Goal: Task Accomplishment & Management: Manage account settings

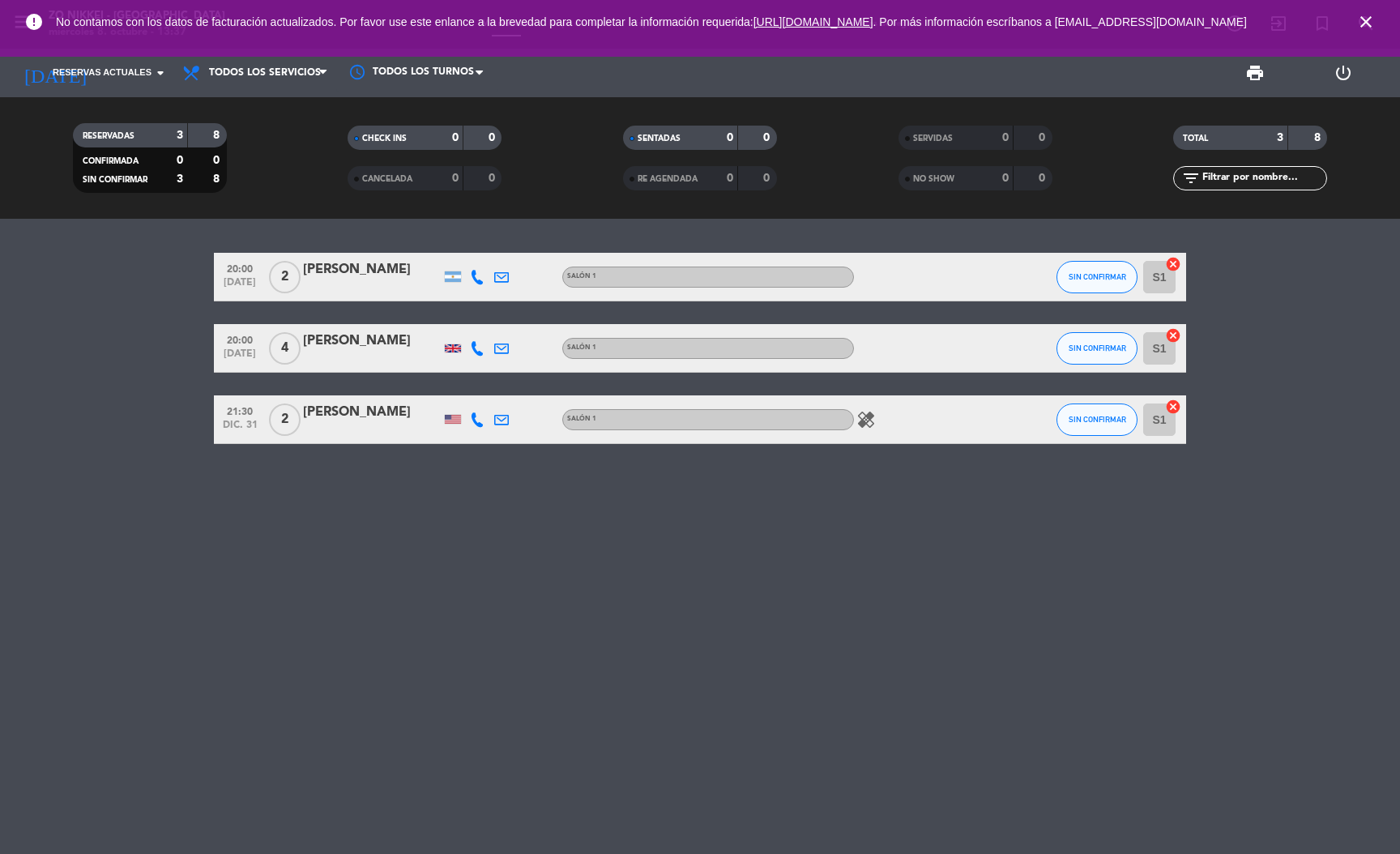
click at [866, 406] on div "healing" at bounding box center [927, 419] width 146 height 48
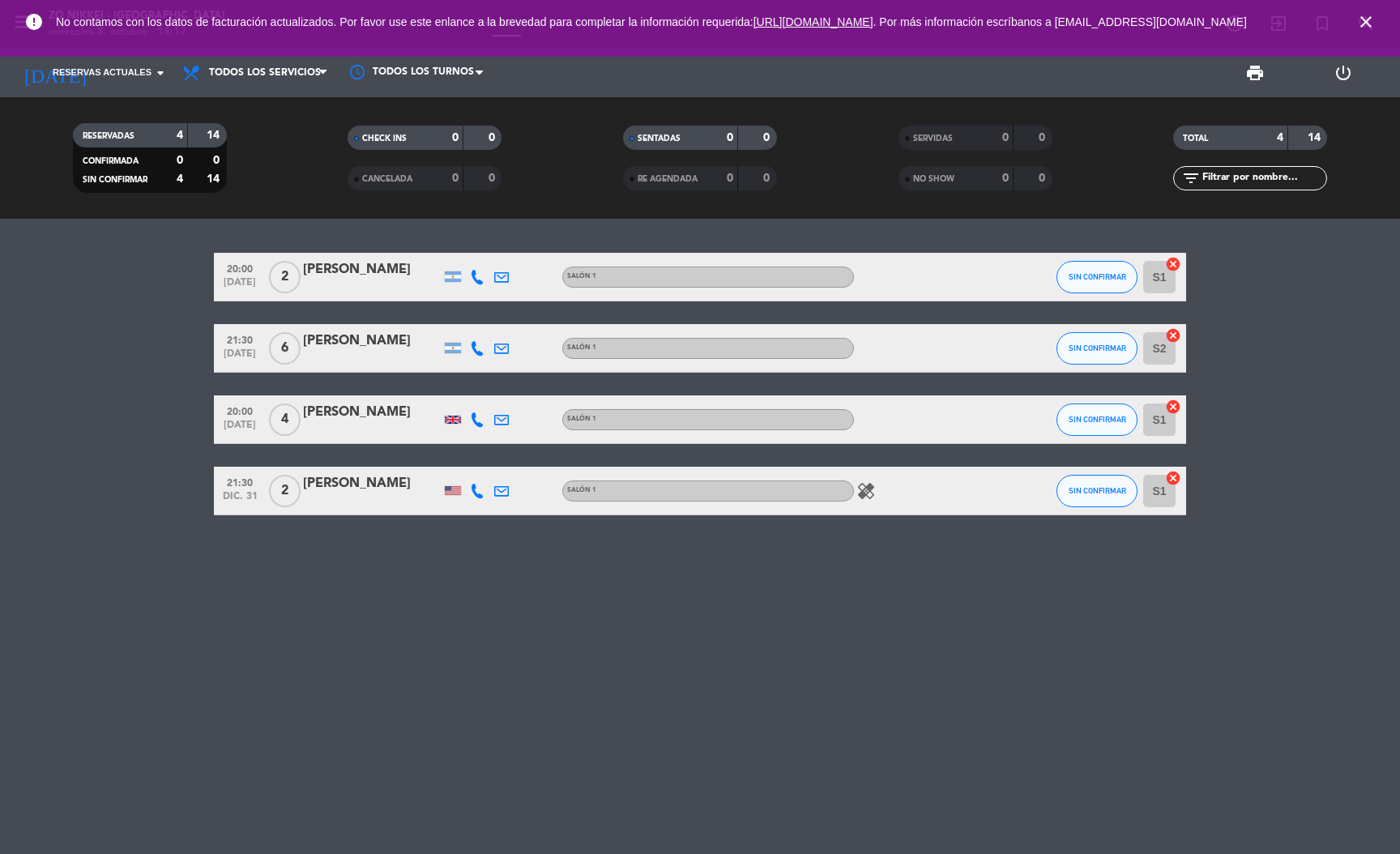
click at [95, 492] on bookings-row "20:00 [DATE] 2 [PERSON_NAME] 1 SIN CONFIRMAR S1 cancel 21:30 [DATE] 6 [PERSON_N…" at bounding box center [700, 384] width 1400 height 263
click at [0, 392] on bookings-row "20:00 [DATE] 2 [PERSON_NAME] 1 SIN CONFIRMAR S1 cancel 21:30 [DATE] 6 [PERSON_N…" at bounding box center [700, 384] width 1400 height 263
click at [1166, 268] on icon "cancel" at bounding box center [1173, 263] width 16 height 16
click at [1160, 275] on icon "border_all" at bounding box center [1162, 277] width 20 height 20
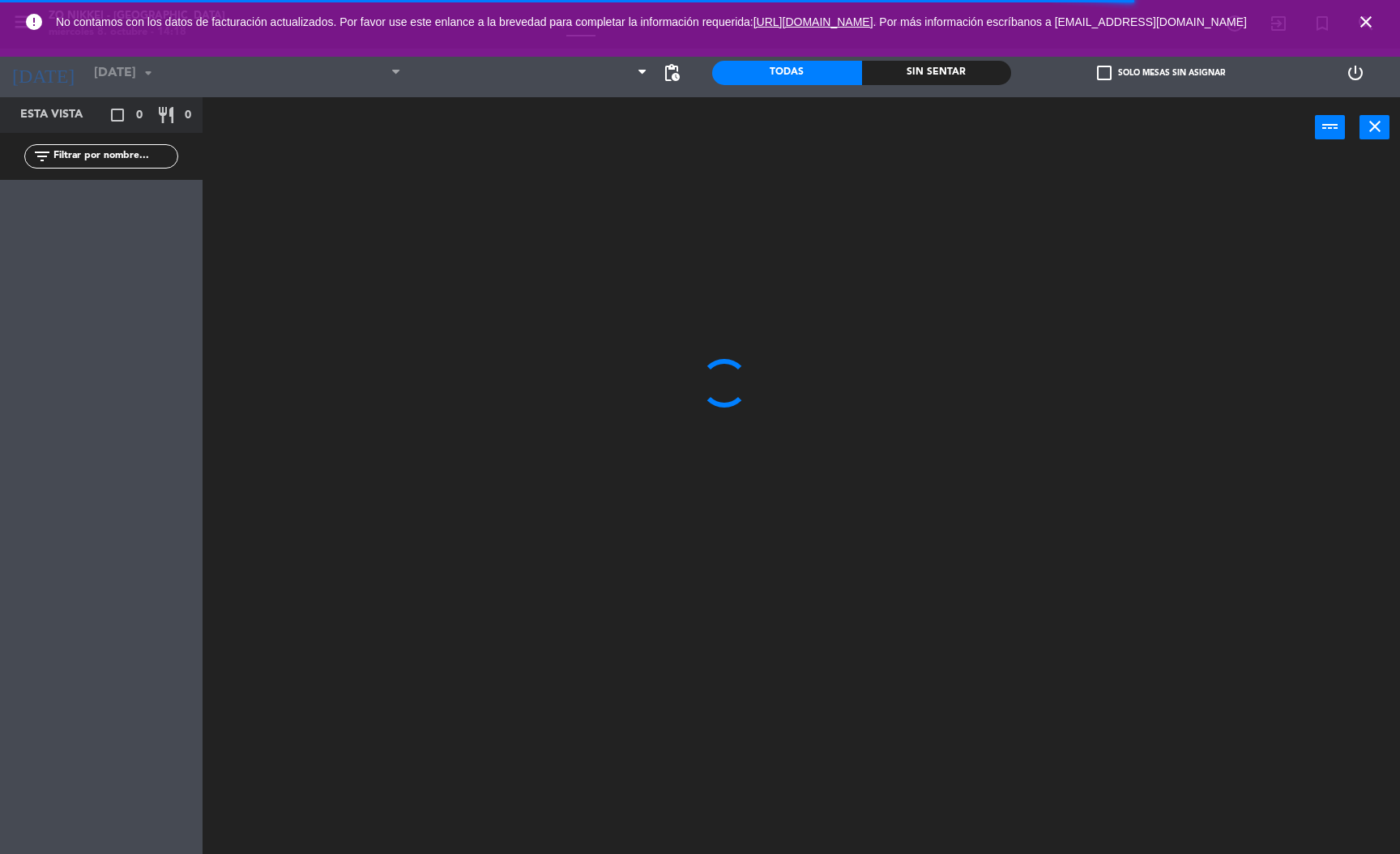
type input "[DATE]"
click at [1362, 22] on icon "close" at bounding box center [1366, 21] width 20 height 20
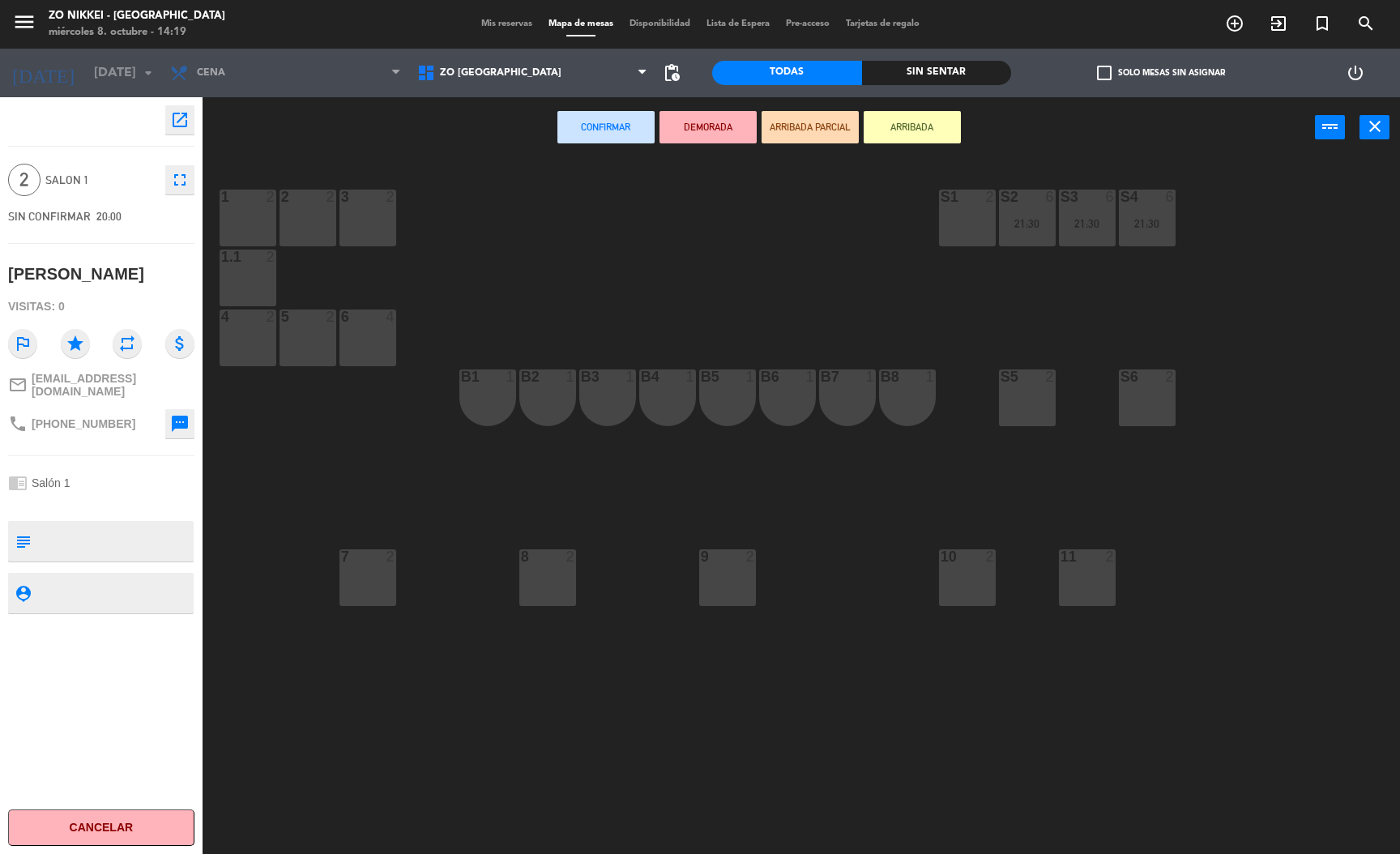
click at [331, 219] on div "2 2" at bounding box center [308, 217] width 57 height 57
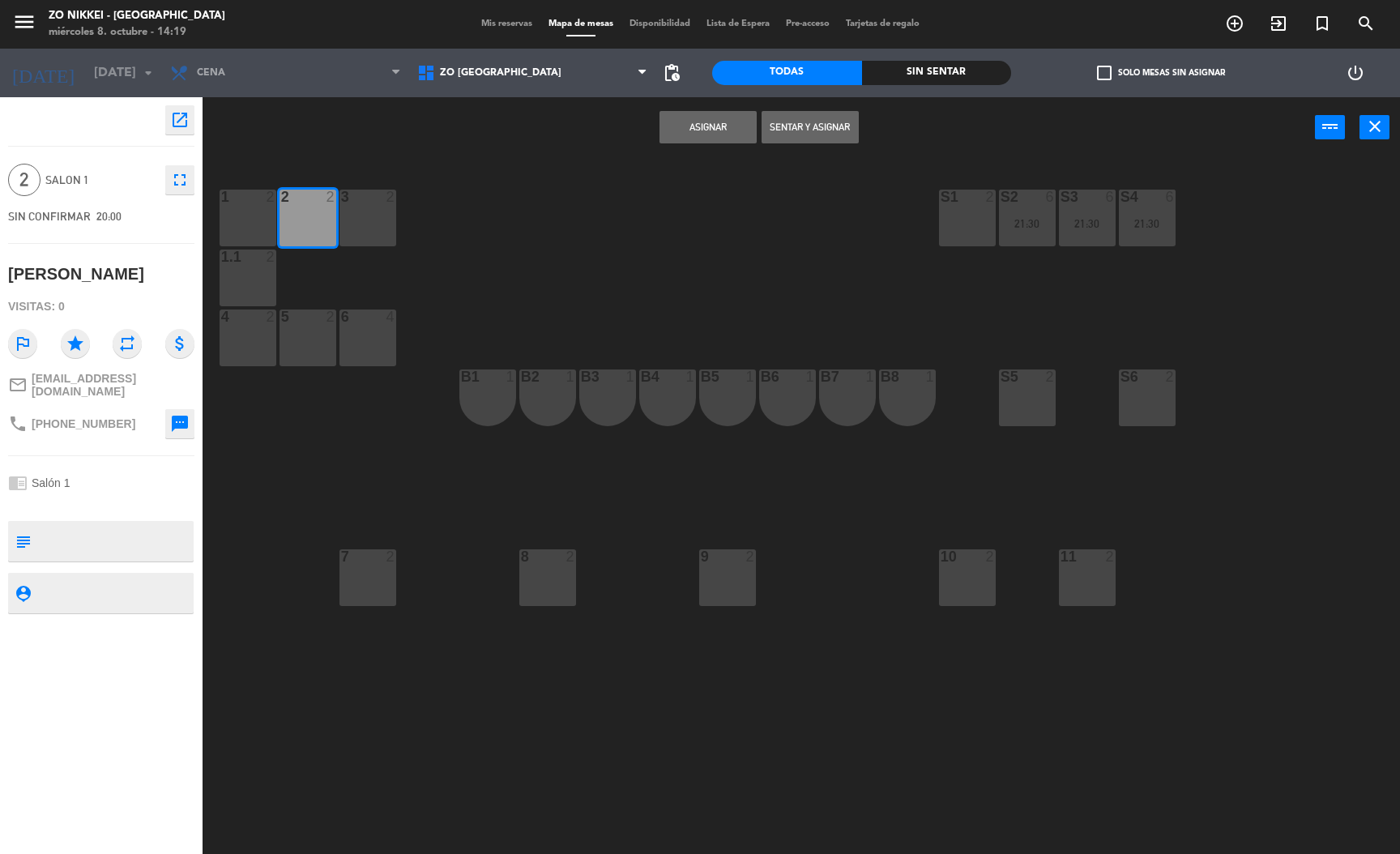
click at [303, 317] on div at bounding box center [307, 316] width 26 height 14
click at [316, 205] on div "2 2" at bounding box center [308, 197] width 57 height 16
click at [302, 331] on div "5 2" at bounding box center [308, 338] width 57 height 57
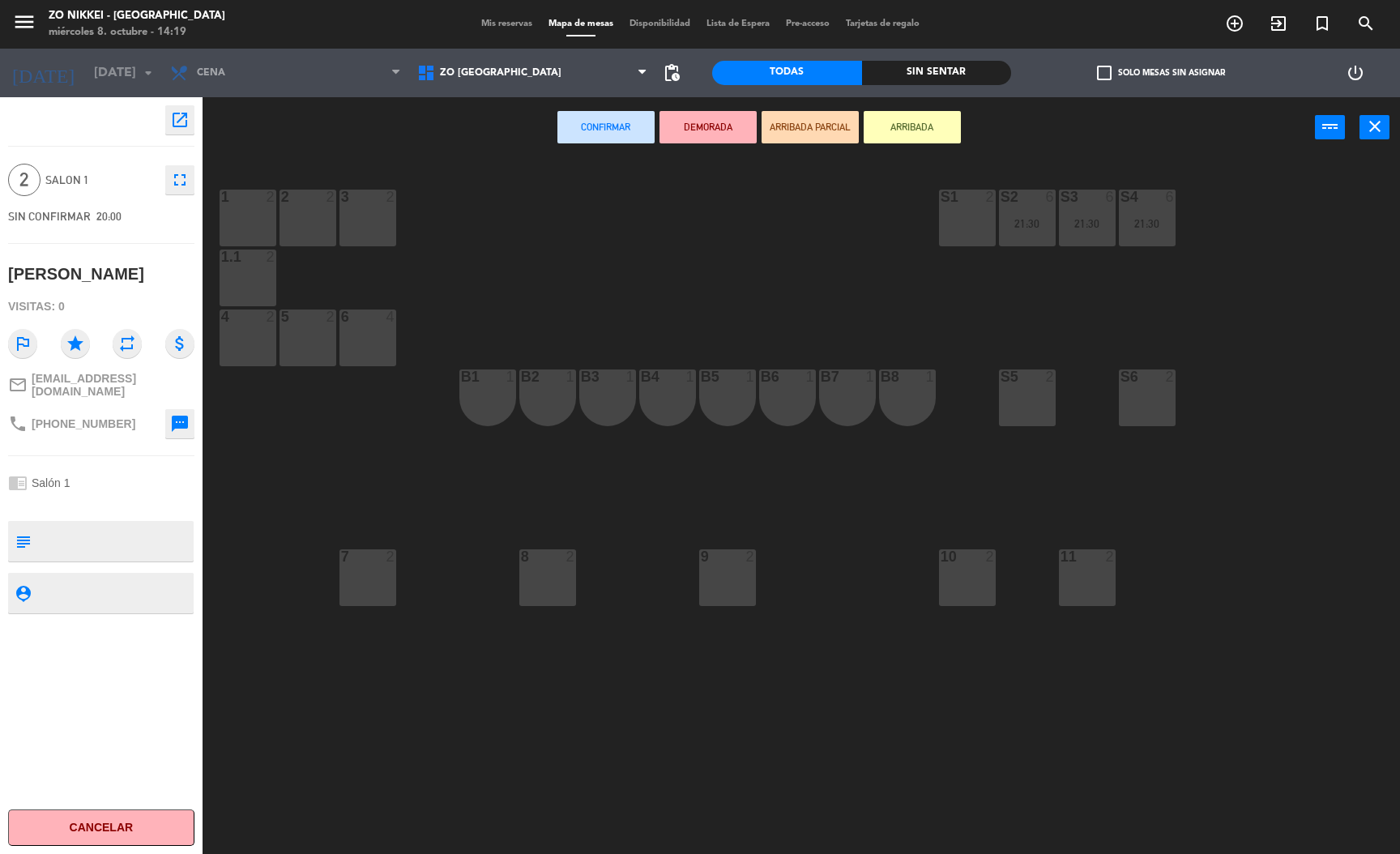
click at [90, 533] on textarea at bounding box center [115, 541] width 155 height 34
type textarea "Reserva con mesa en sillon en salon 2"
click at [790, 353] on div "S1 2 S2 6 21:30 S3 6 21:30 S4 6 21:30 1 2 2 2 3 2 1.1 2 4 2 5 2 6 4 S5 2 S6 2 B…" at bounding box center [808, 508] width 1184 height 695
click at [628, 378] on div "B4" at bounding box center [640, 376] width 26 height 14
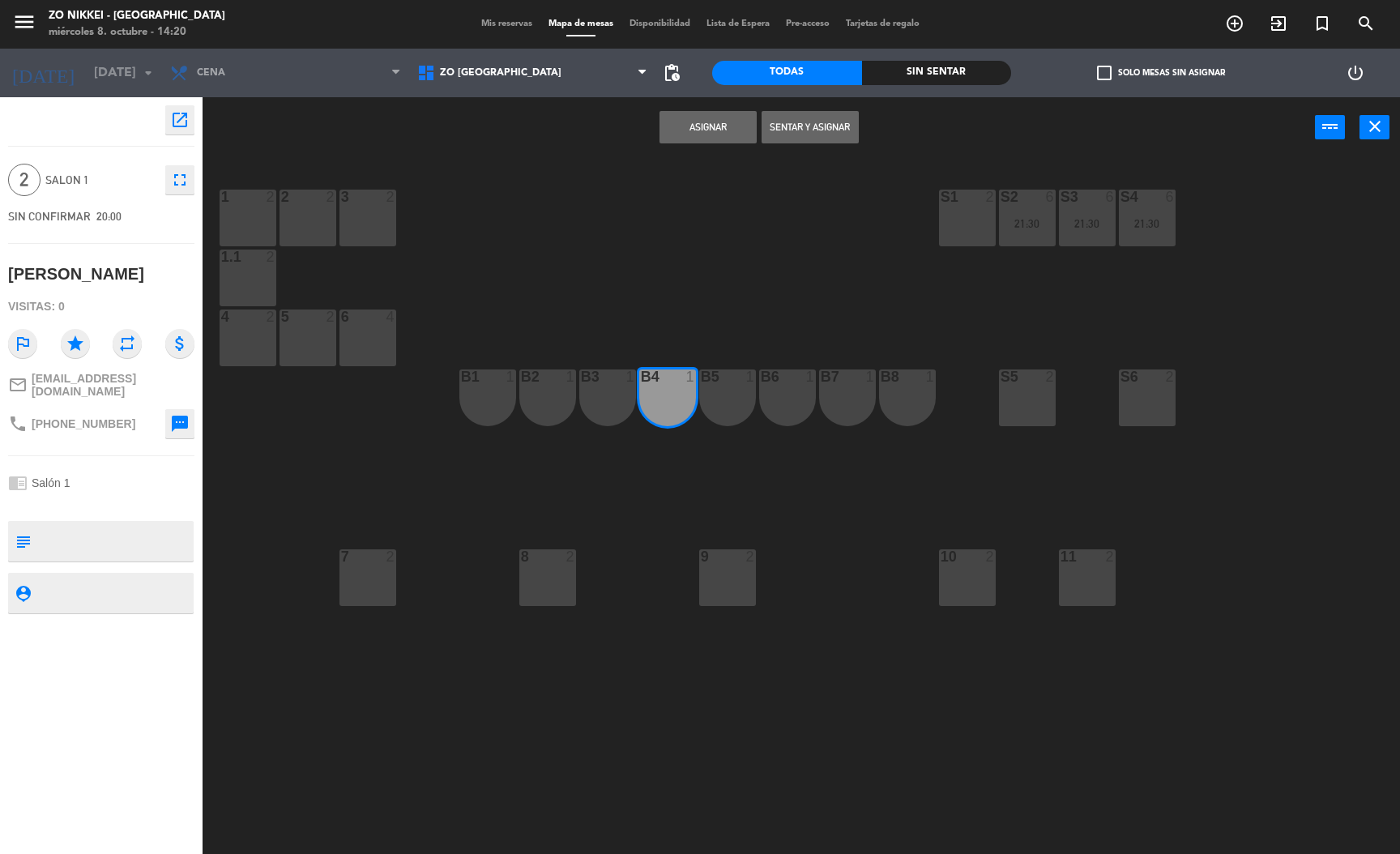
click at [303, 203] on div at bounding box center [307, 196] width 26 height 14
click at [346, 206] on div "3 2" at bounding box center [367, 217] width 57 height 57
click at [642, 372] on div "B4" at bounding box center [641, 376] width 1 height 14
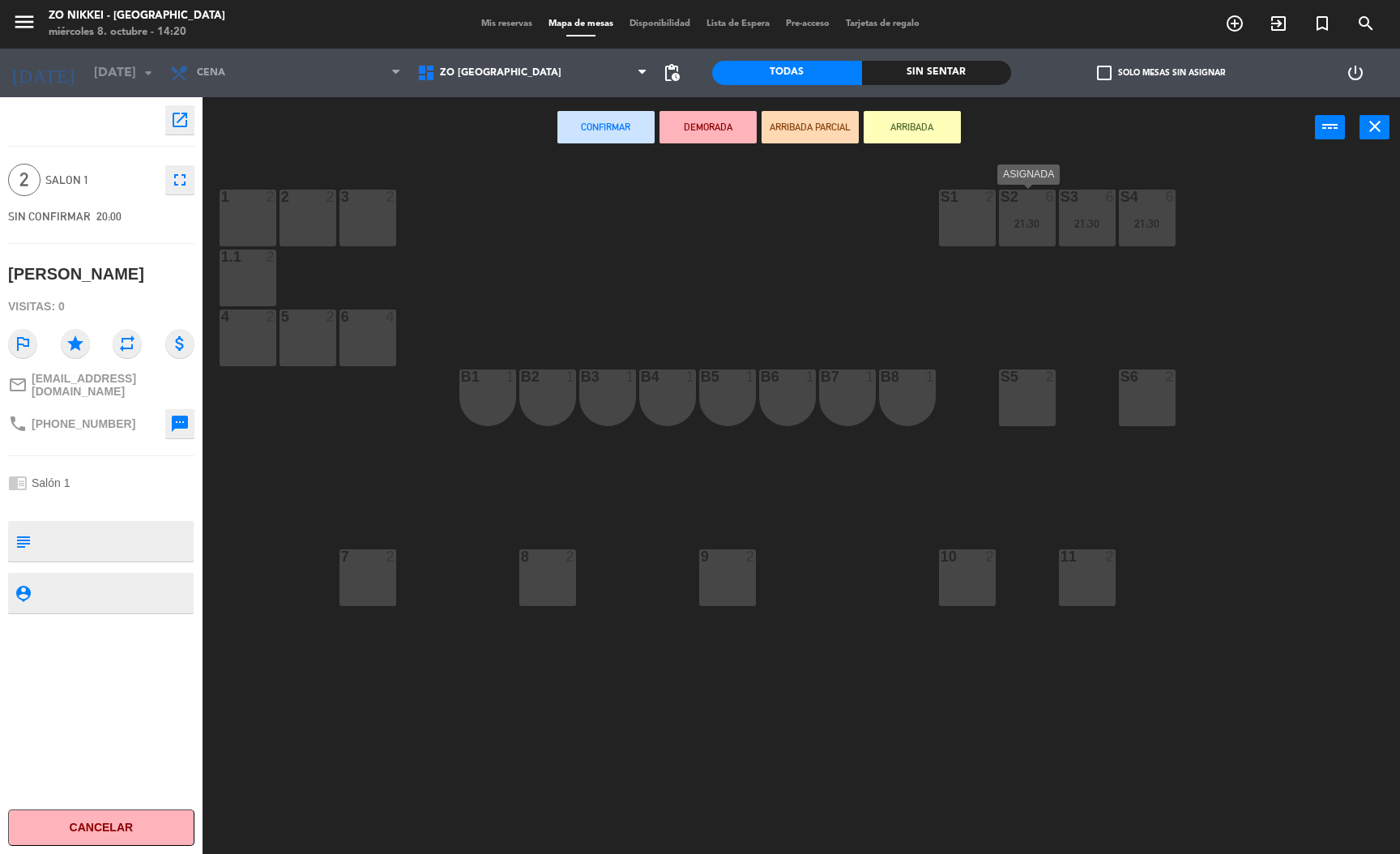
click at [1040, 218] on div "21:30" at bounding box center [1027, 223] width 57 height 11
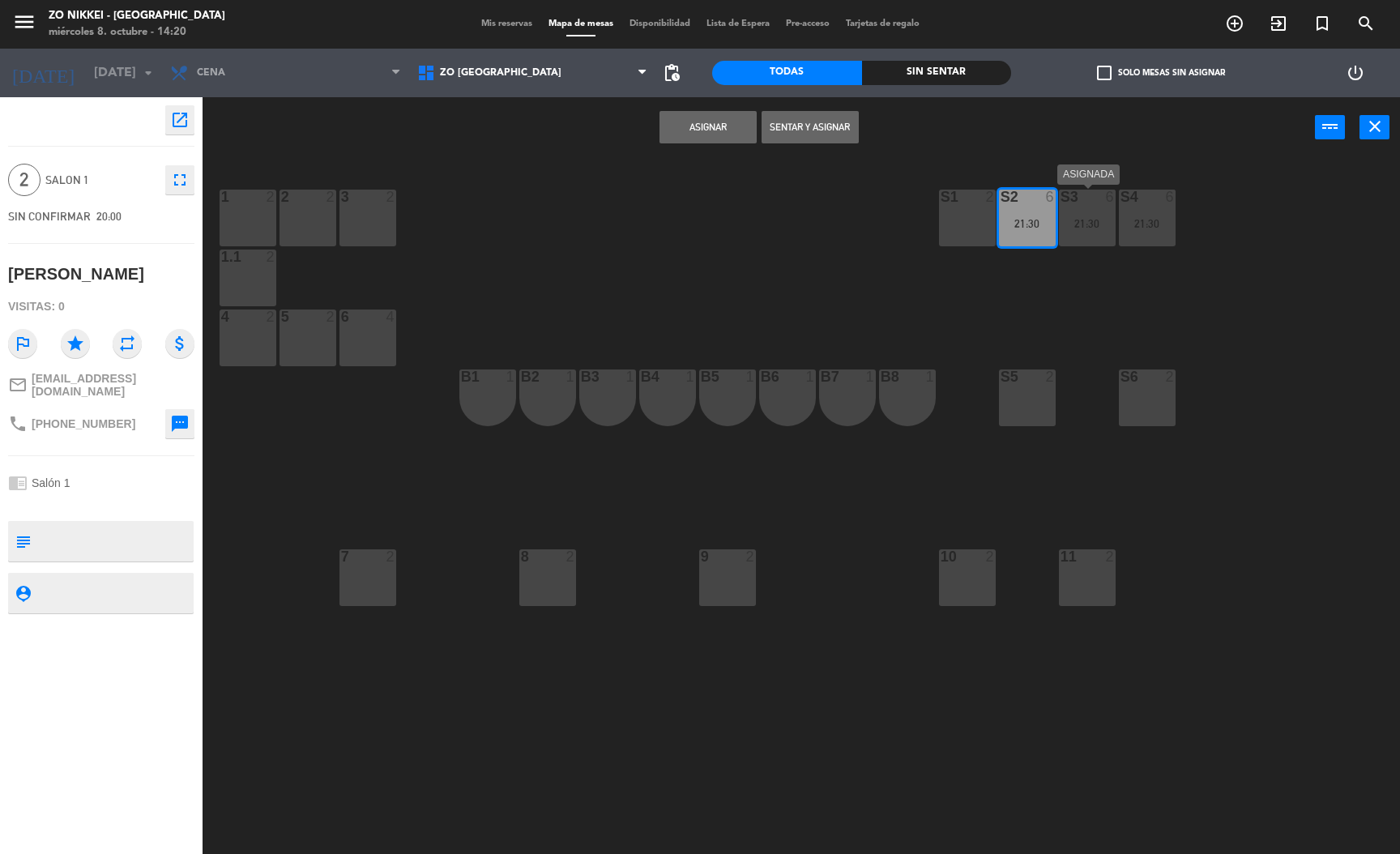
click at [1080, 223] on div "21:30" at bounding box center [1087, 223] width 57 height 11
click at [1126, 217] on div "21:30" at bounding box center [1148, 223] width 57 height 12
click at [807, 131] on button "Unir y asignar" at bounding box center [810, 127] width 97 height 32
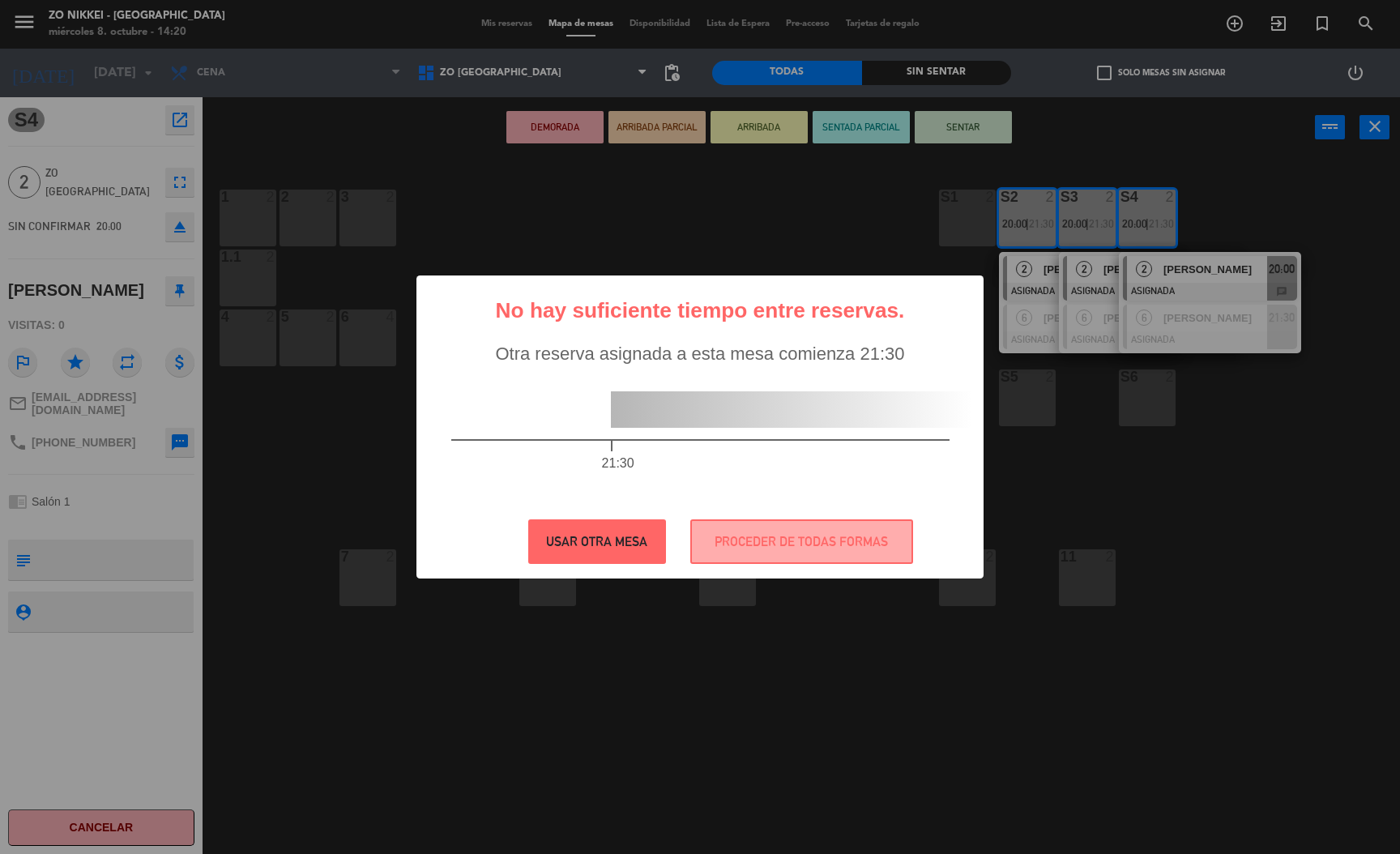
click at [651, 548] on button "USAR OTRA MESA" at bounding box center [598, 541] width 138 height 44
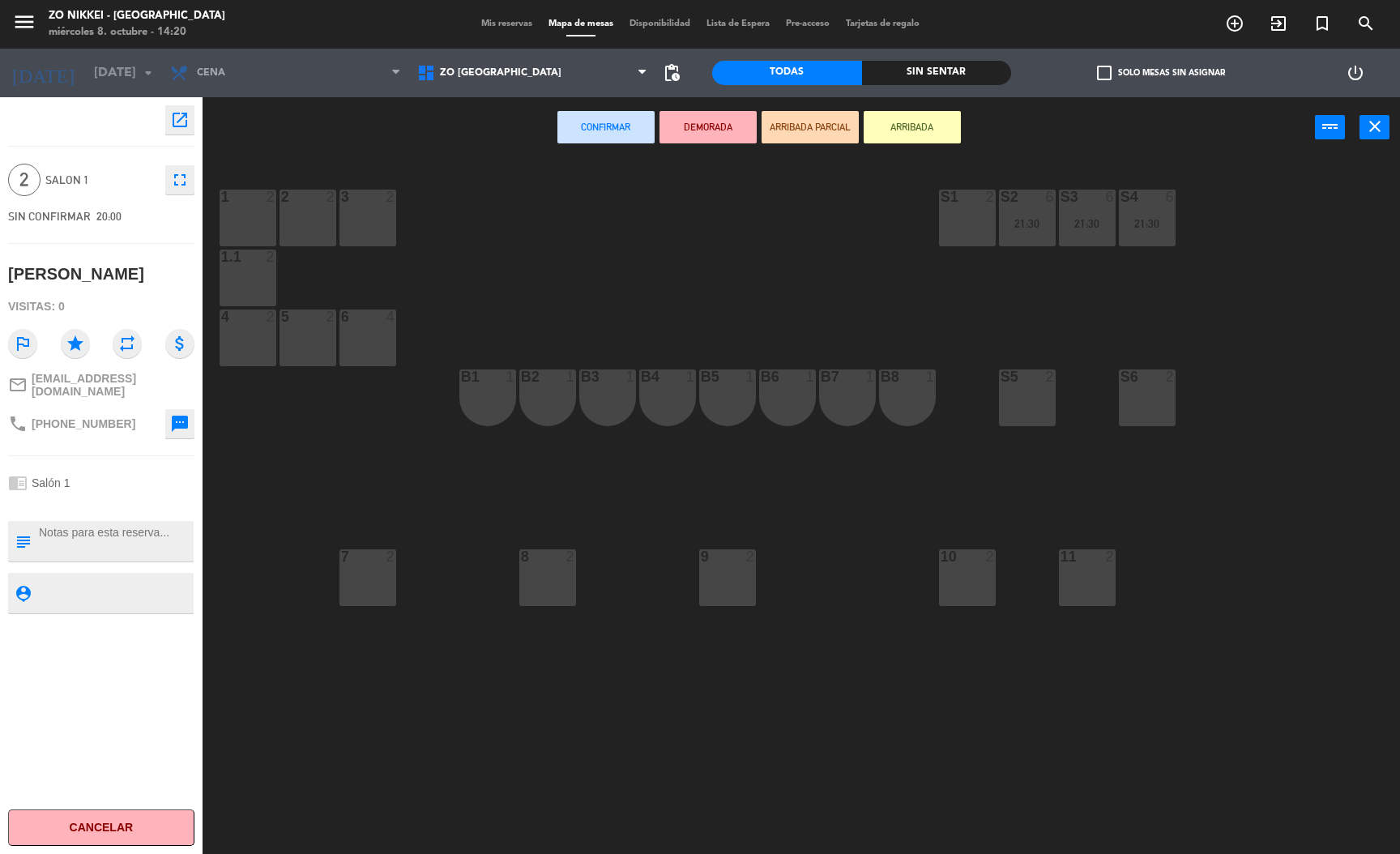
click at [367, 226] on div "3 2" at bounding box center [367, 217] width 57 height 57
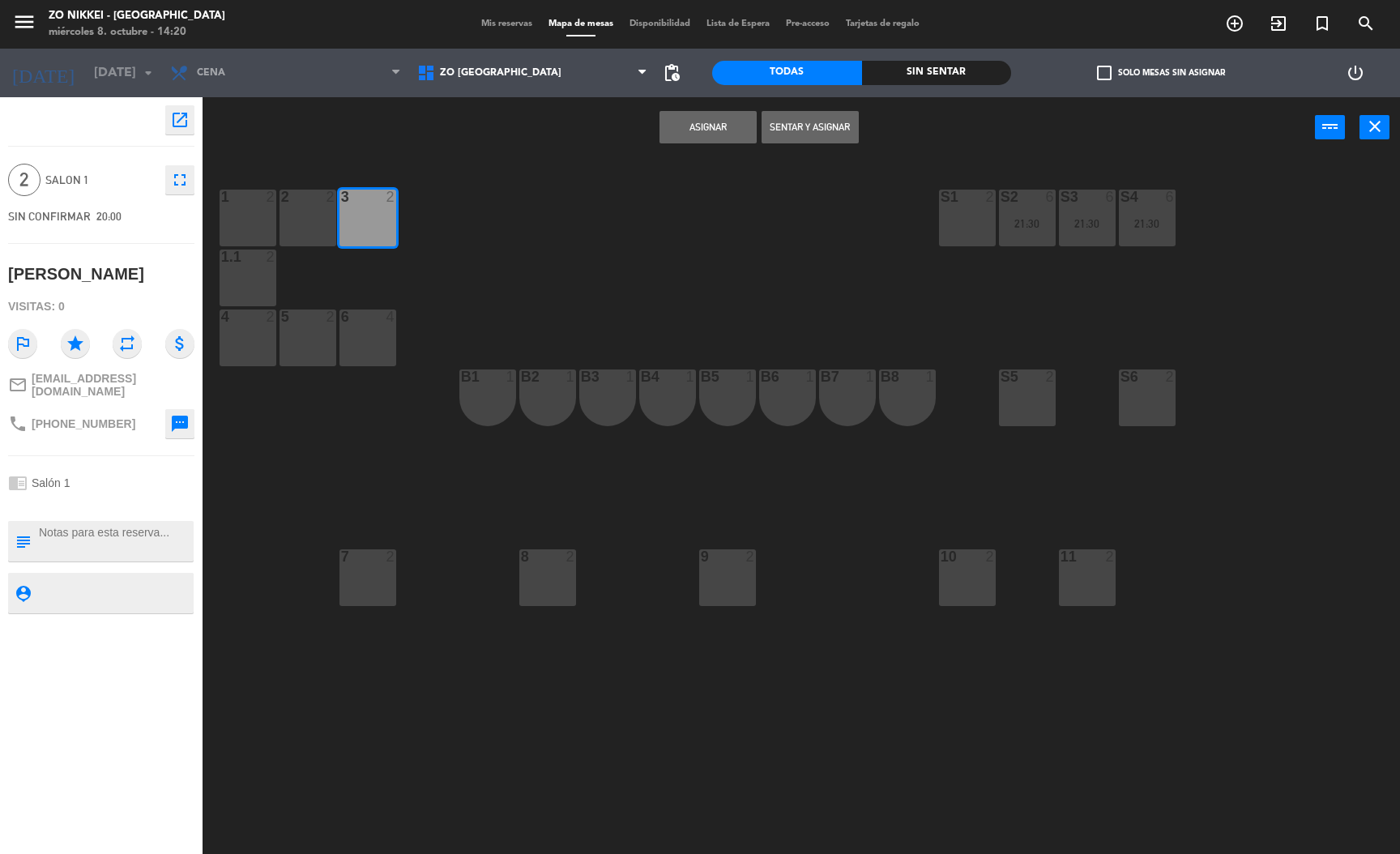
click at [312, 221] on div "2 2" at bounding box center [308, 217] width 57 height 57
click at [256, 217] on div "1 2" at bounding box center [248, 217] width 57 height 57
click at [722, 124] on button "Asignar" at bounding box center [709, 127] width 97 height 32
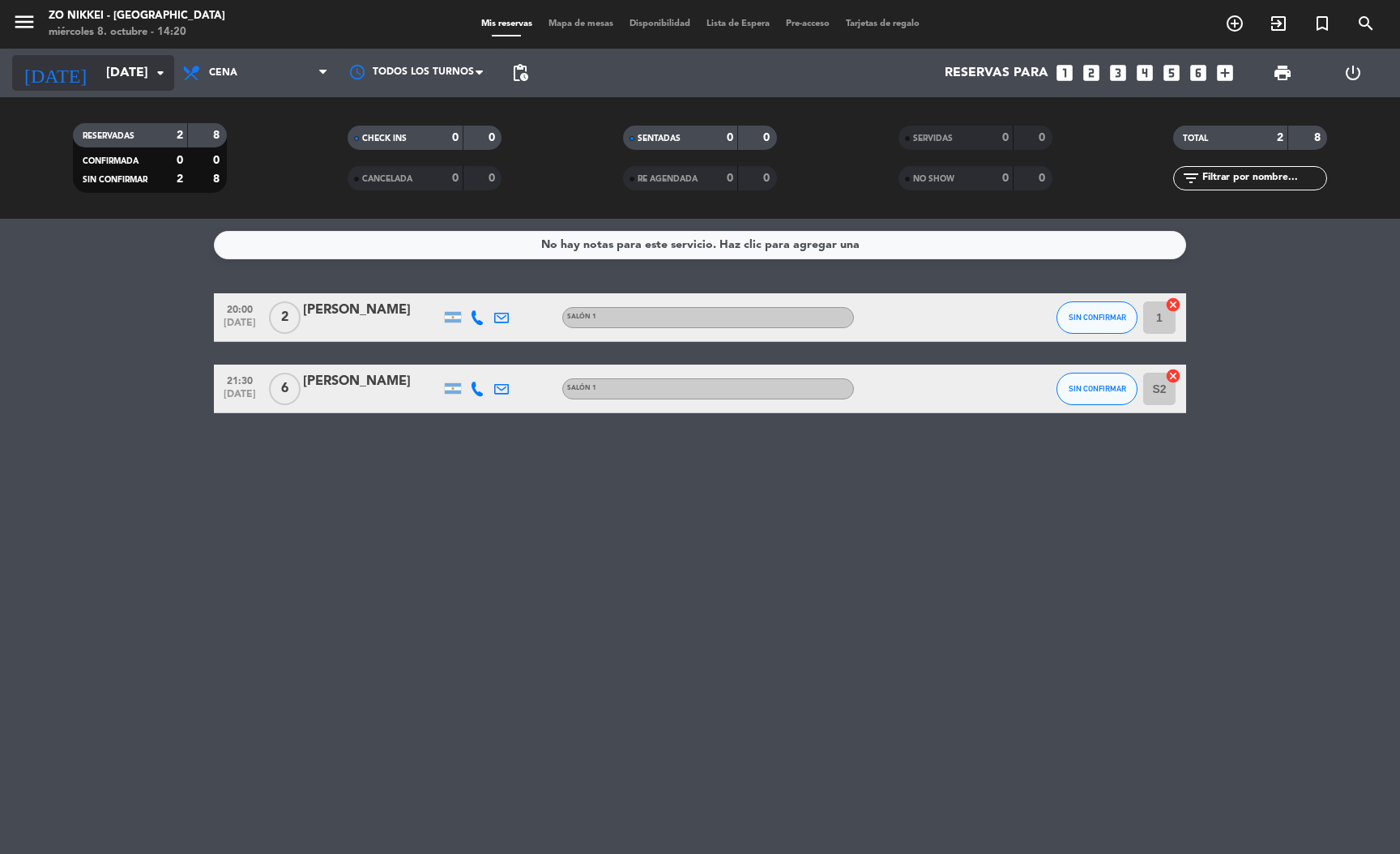
click at [143, 80] on input "[DATE]" at bounding box center [183, 72] width 171 height 32
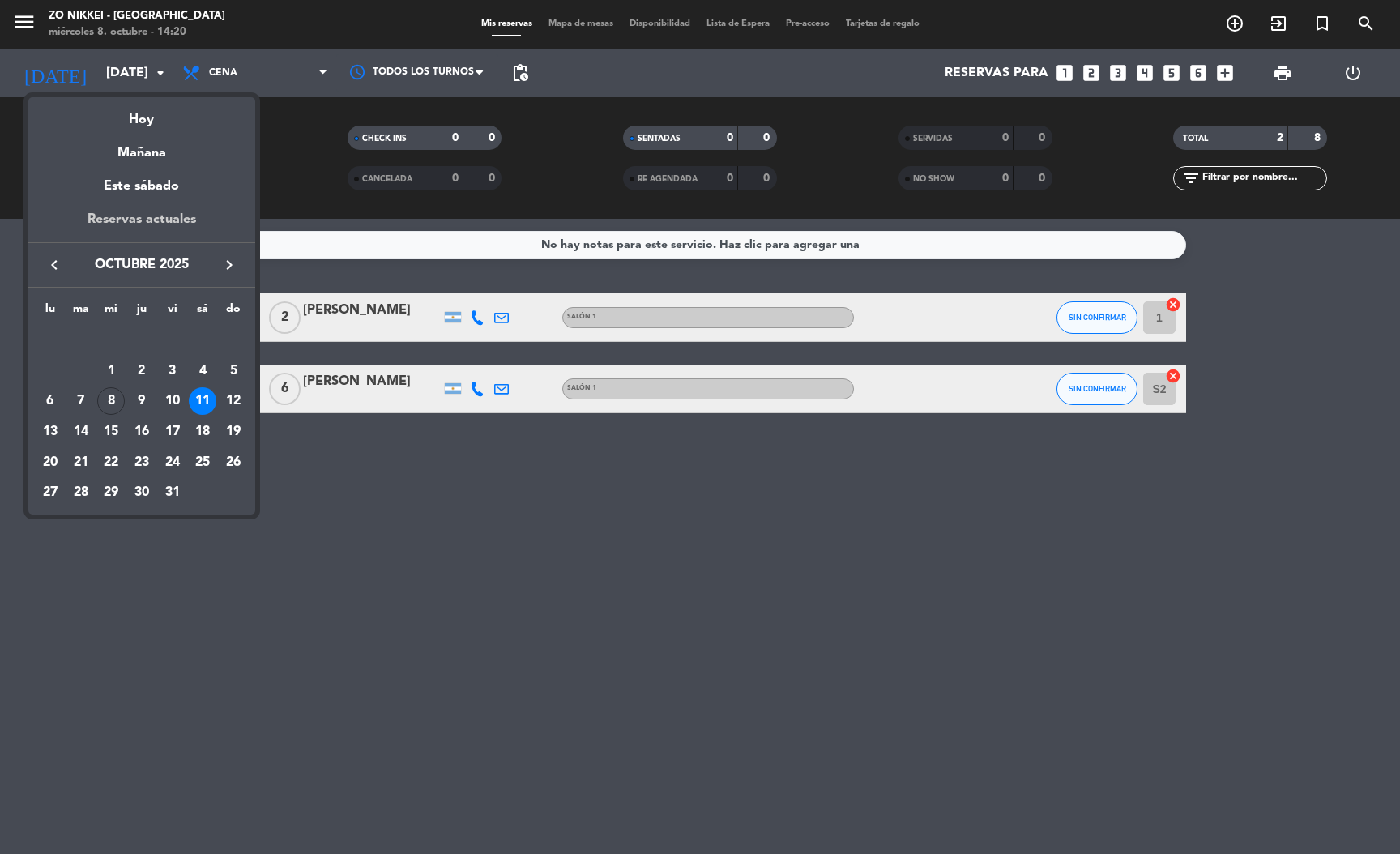
click at [149, 216] on div "Reservas actuales" at bounding box center [142, 225] width 227 height 33
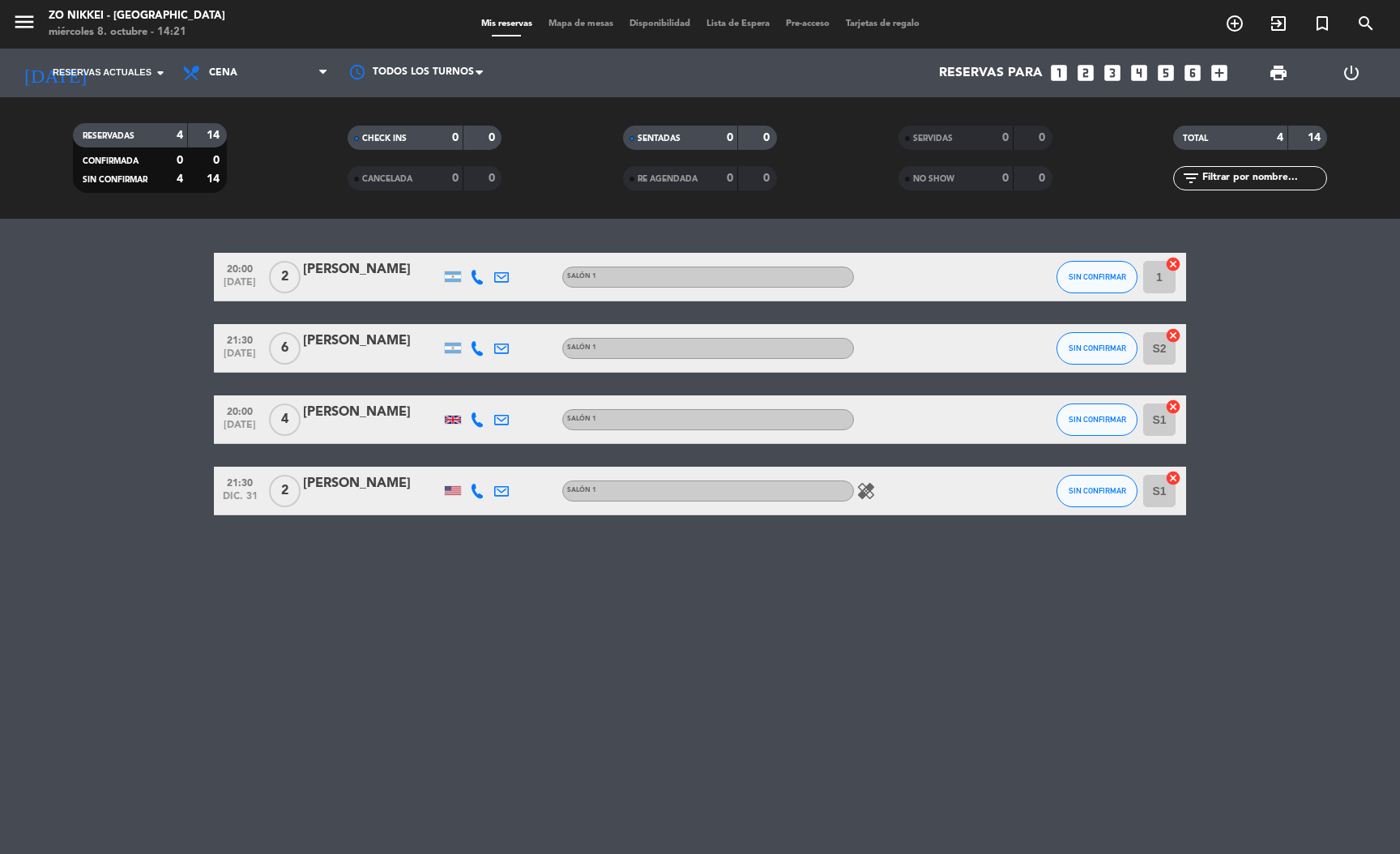
click at [61, 363] on bookings-row "20:00 [DATE] 2 [PERSON_NAME] 1 SIN CONFIRMAR 1 cancel 21:30 [DATE] 6 [PERSON_NA…" at bounding box center [700, 384] width 1400 height 263
click at [85, 253] on bookings-row "20:00 [DATE] 2 [PERSON_NAME] 1 SIN CONFIRMAR 1 cancel 21:30 [DATE] 6 [PERSON_NA…" at bounding box center [700, 384] width 1400 height 263
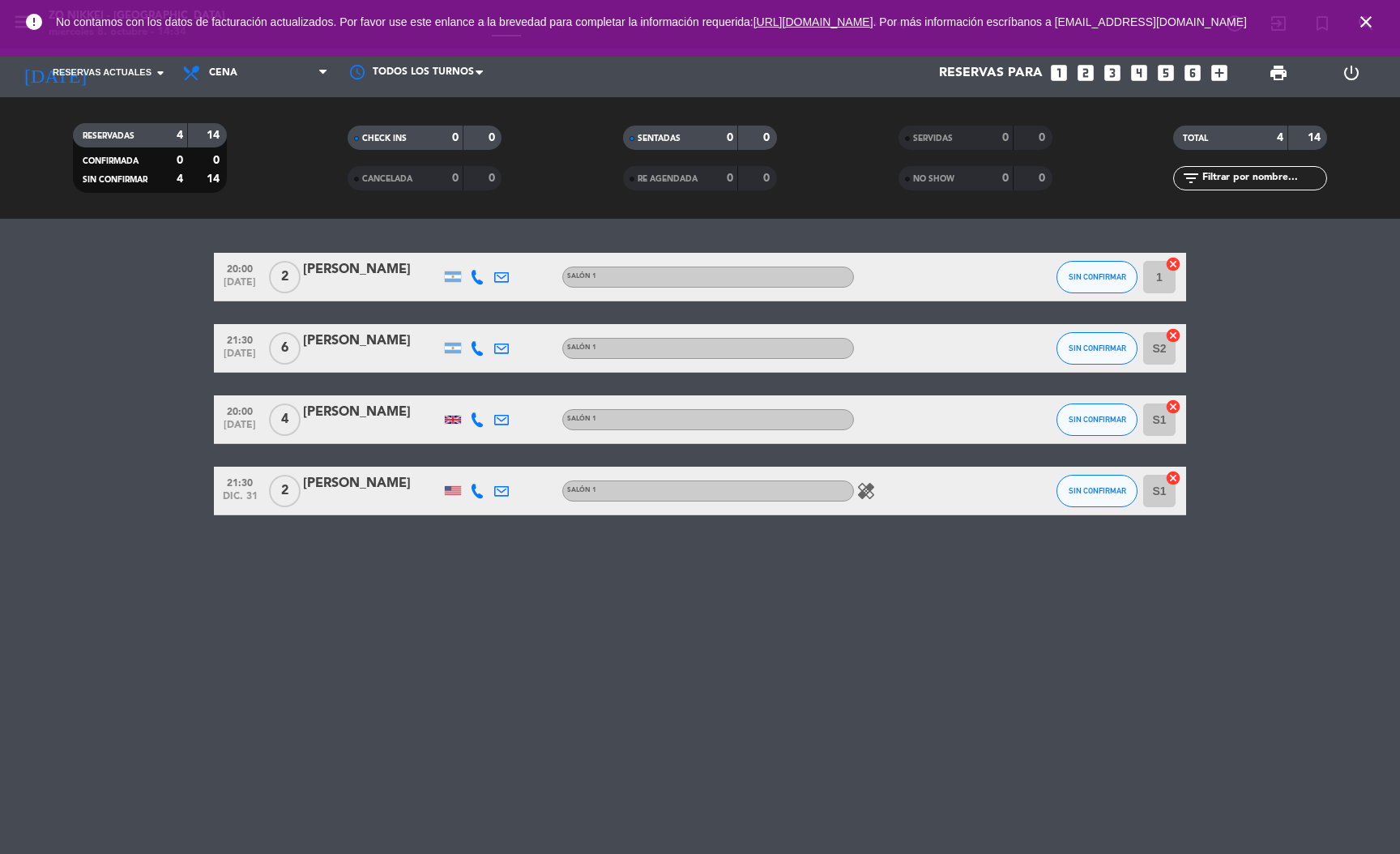
click at [132, 374] on bookings-row "20:00 [DATE] 2 [PERSON_NAME] 1 SIN CONFIRMAR 1 cancel 21:30 [DATE] 6 [PERSON_NA…" at bounding box center [700, 384] width 1400 height 263
click at [112, 343] on bookings-row "20:00 [DATE] 2 [PERSON_NAME] 1 SIN CONFIRMAR 1 cancel 21:30 [DATE] 6 [PERSON_NA…" at bounding box center [700, 384] width 1400 height 263
